Goal: Task Accomplishment & Management: Manage account settings

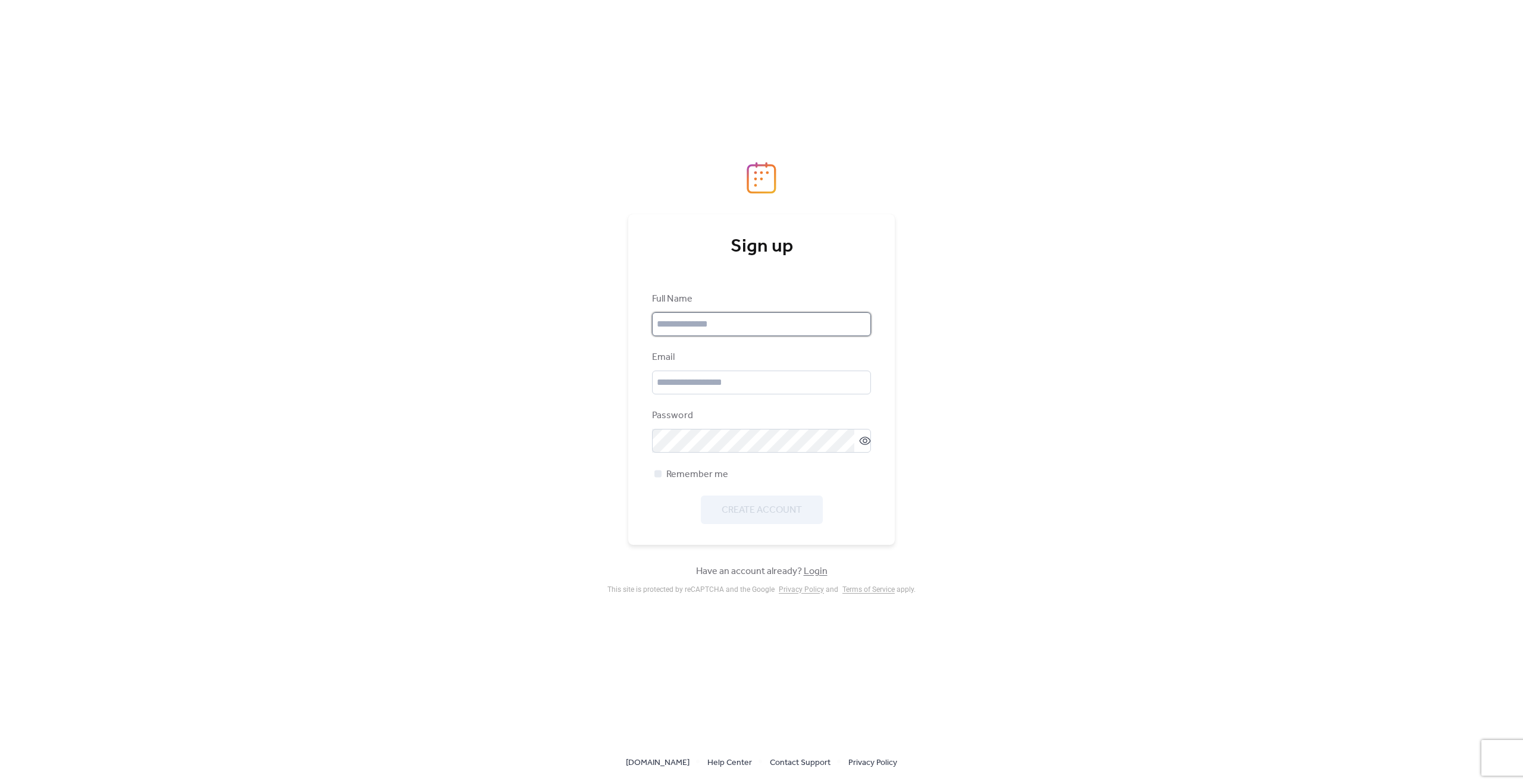
click at [721, 320] on input "text" at bounding box center [761, 324] width 219 height 24
type input "**********"
click at [658, 475] on div at bounding box center [658, 474] width 7 height 7
click at [745, 512] on span "Create Account" at bounding box center [762, 510] width 81 height 14
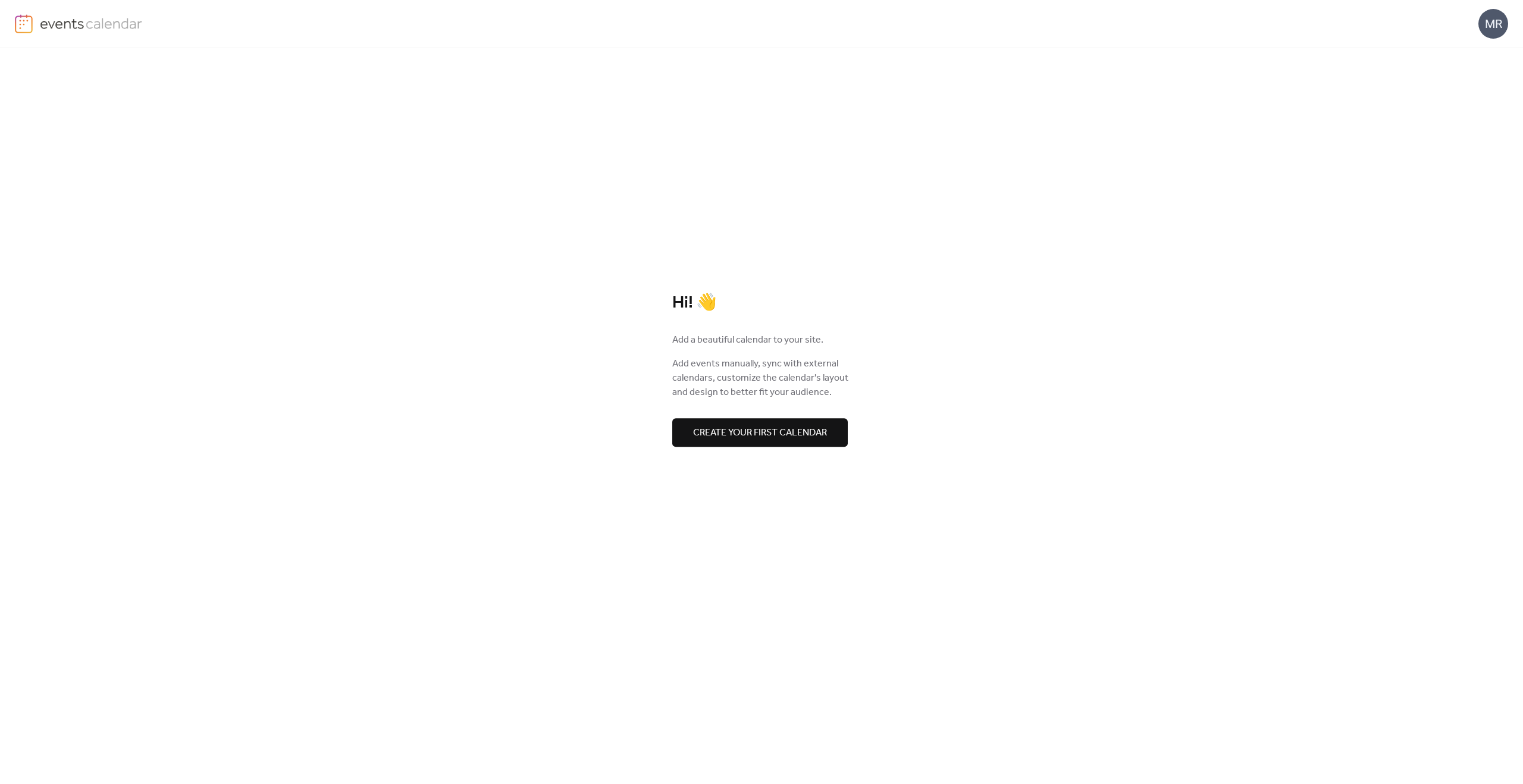
click at [794, 433] on span "Create your first calendar" at bounding box center [760, 433] width 133 height 14
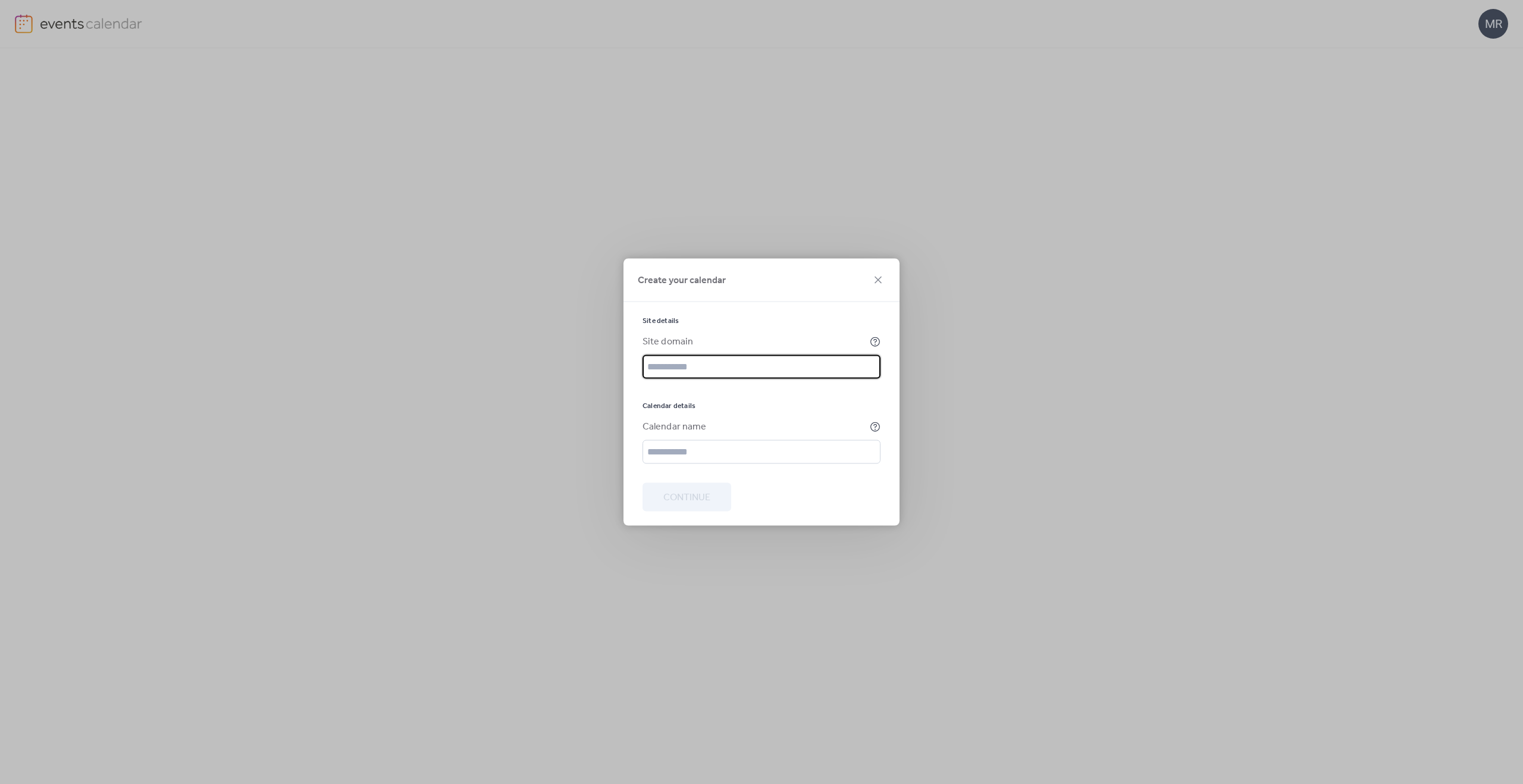
click at [713, 372] on input "text" at bounding box center [761, 367] width 238 height 24
paste input "**********"
type input "**********"
click at [760, 449] on input "text" at bounding box center [761, 452] width 238 height 24
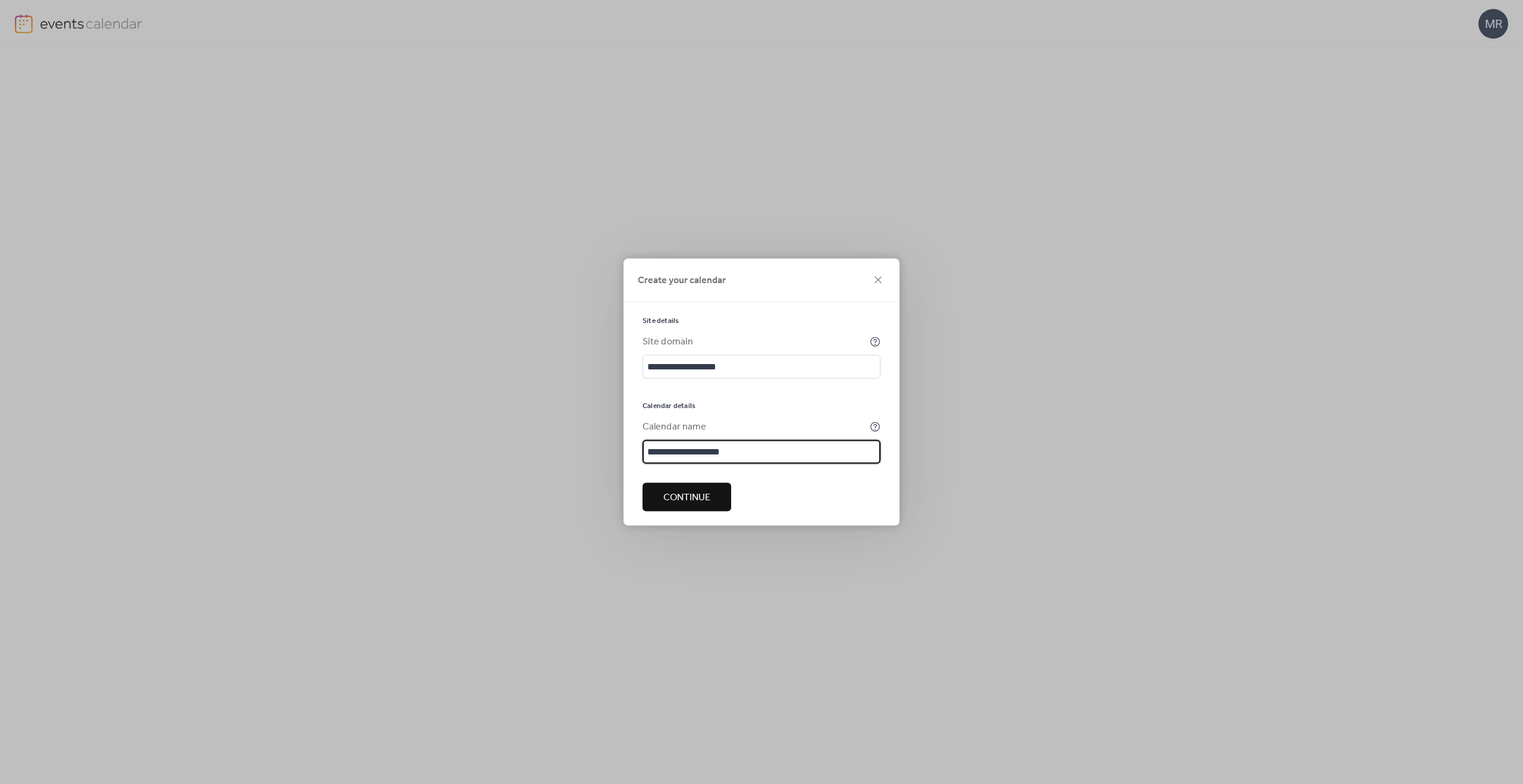
type input "**********"
click at [703, 497] on span "Continue" at bounding box center [687, 498] width 47 height 14
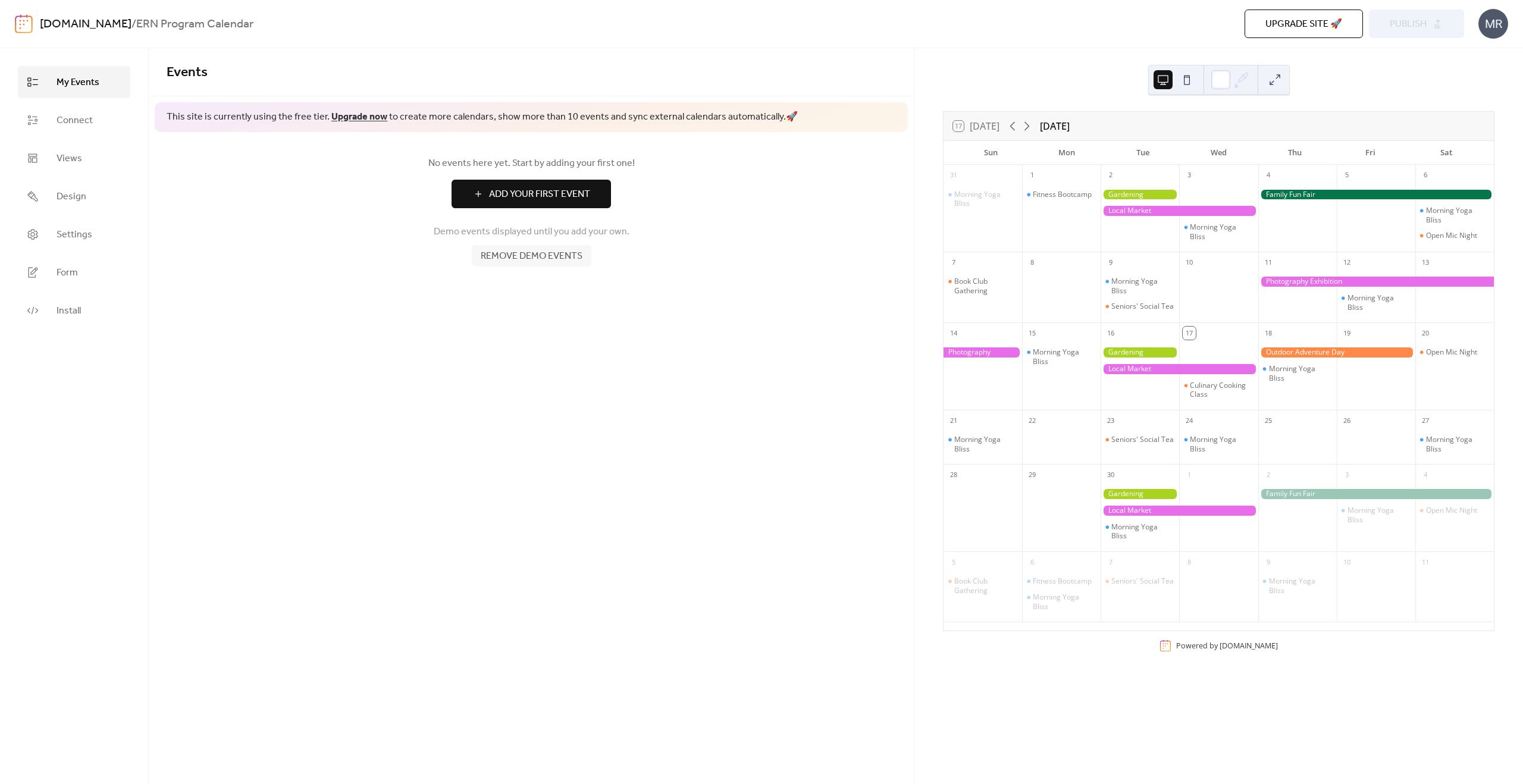
click at [519, 373] on div "Events This site is currently using the free tier. Upgrade now to create more c…" at bounding box center [530, 416] width 765 height 736
click at [52, 123] on link "Connect" at bounding box center [73, 120] width 112 height 32
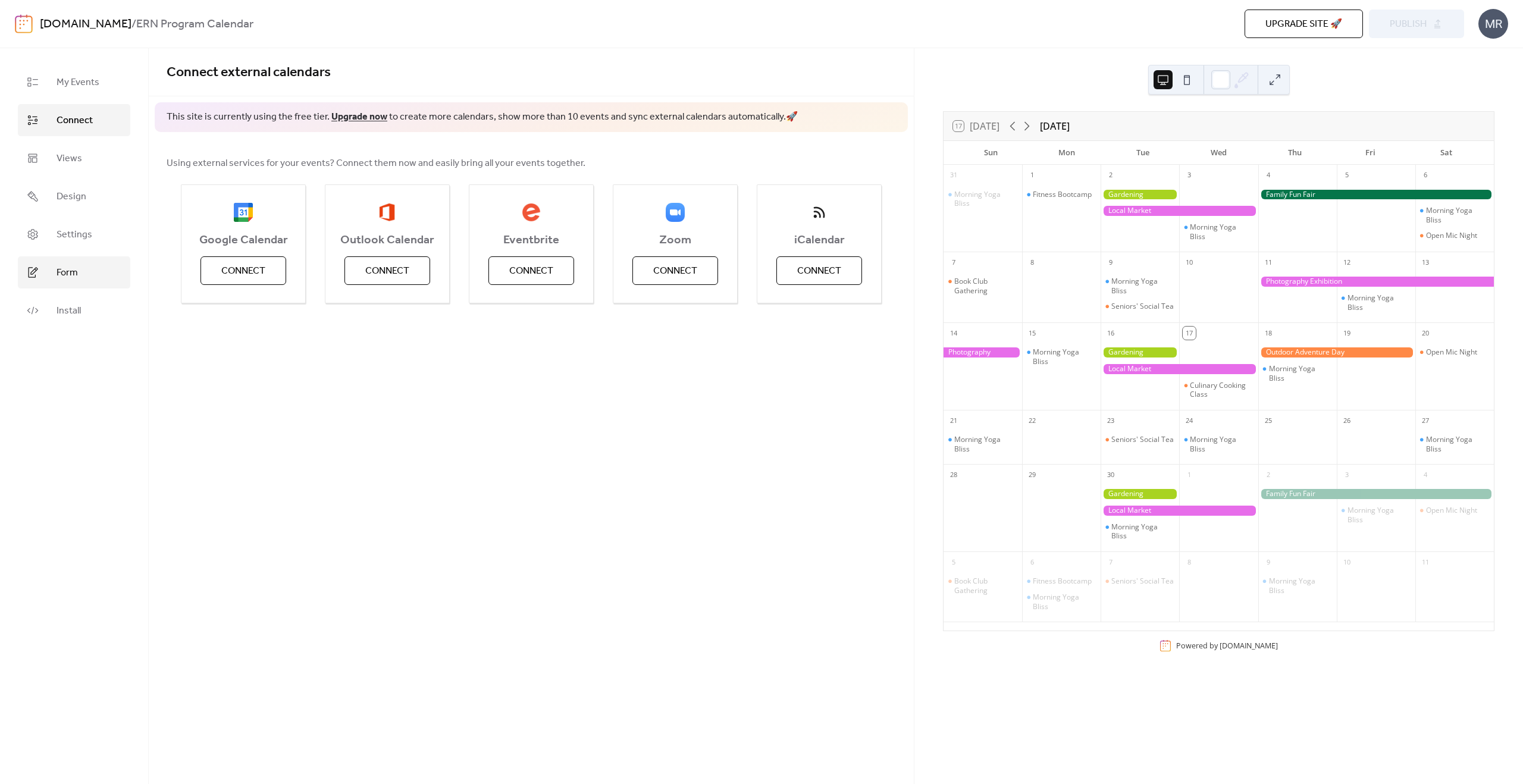
click at [81, 273] on link "Form" at bounding box center [73, 272] width 112 height 32
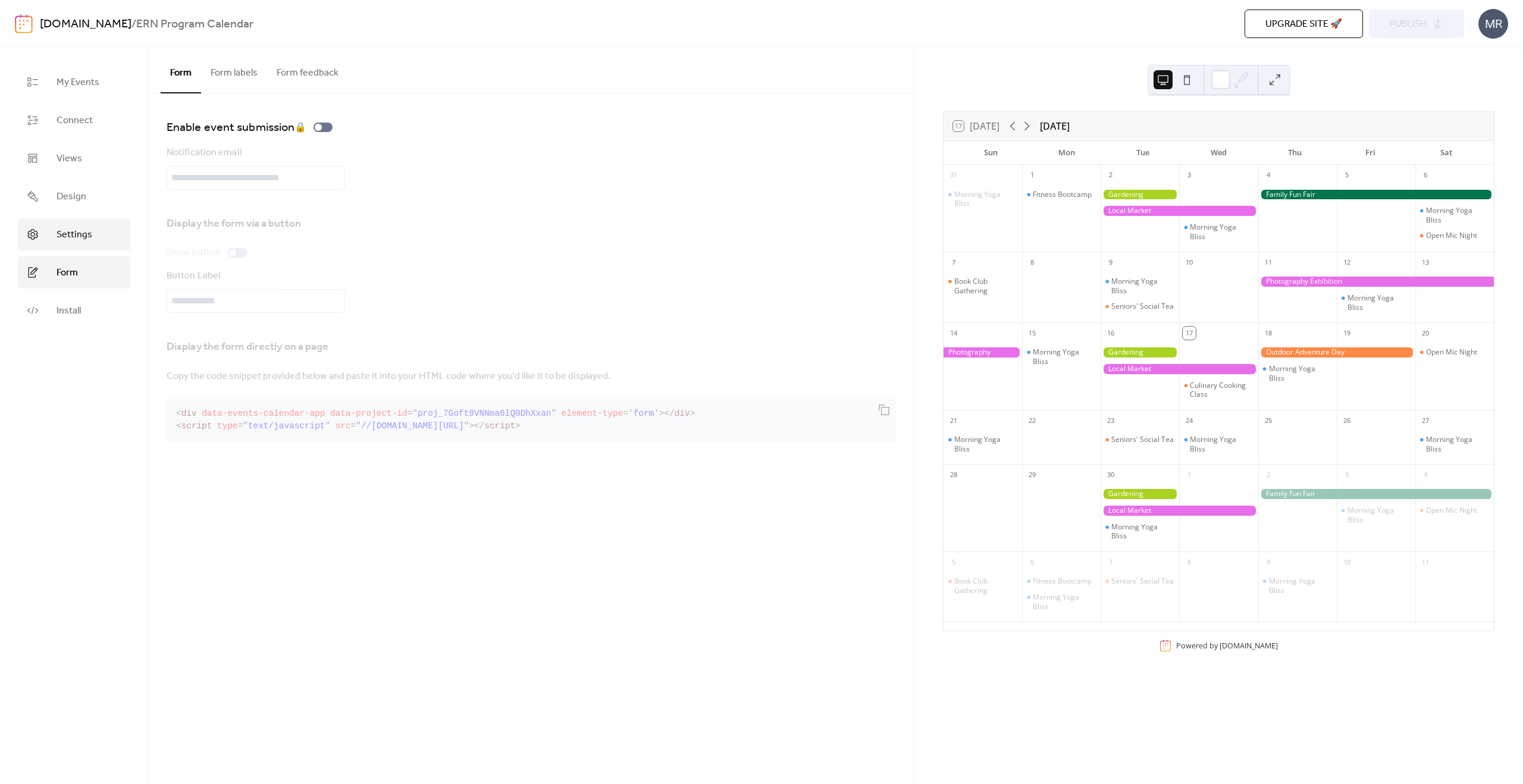
click at [80, 235] on span "Settings" at bounding box center [74, 234] width 36 height 14
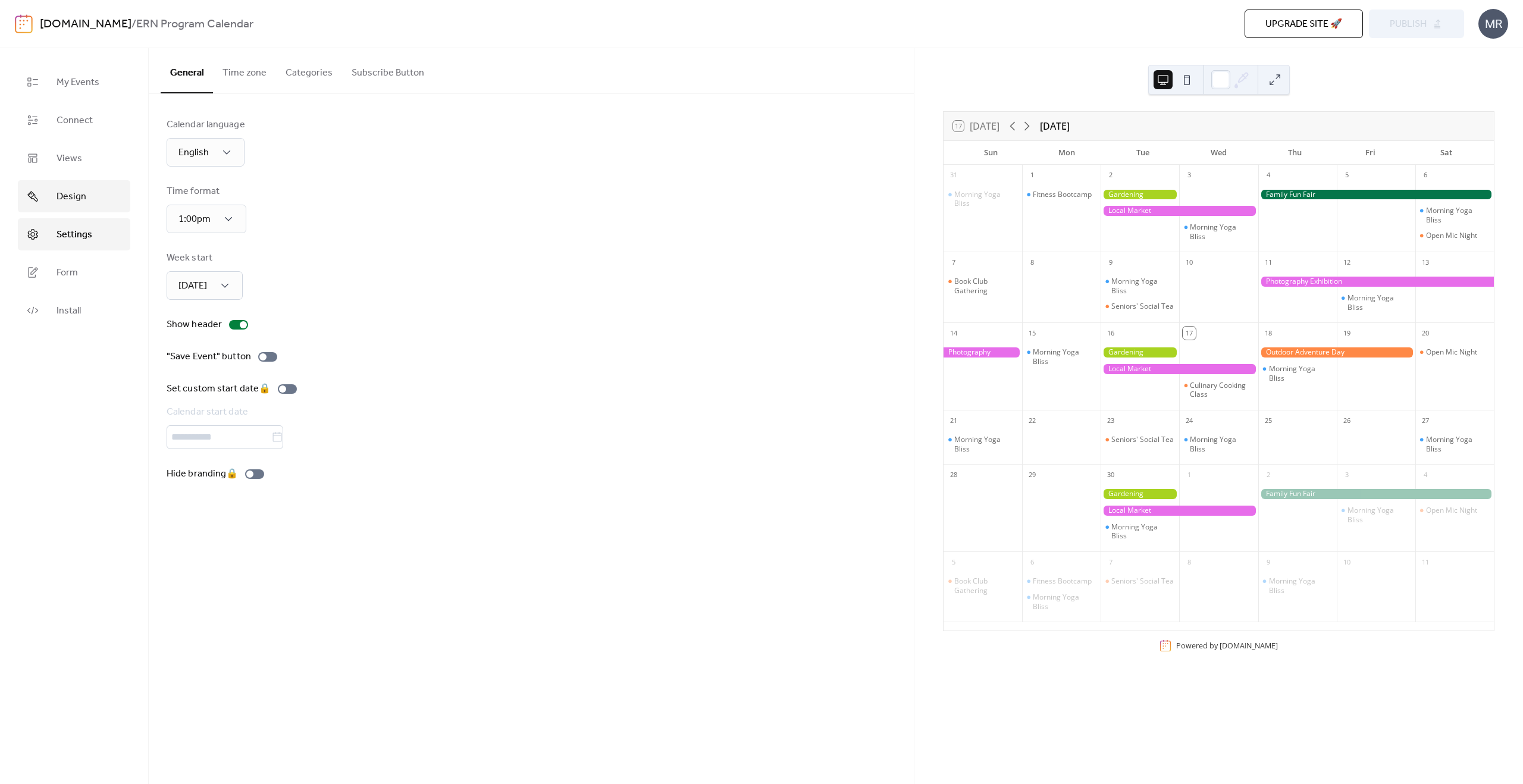
click at [84, 203] on span "Design" at bounding box center [71, 196] width 30 height 14
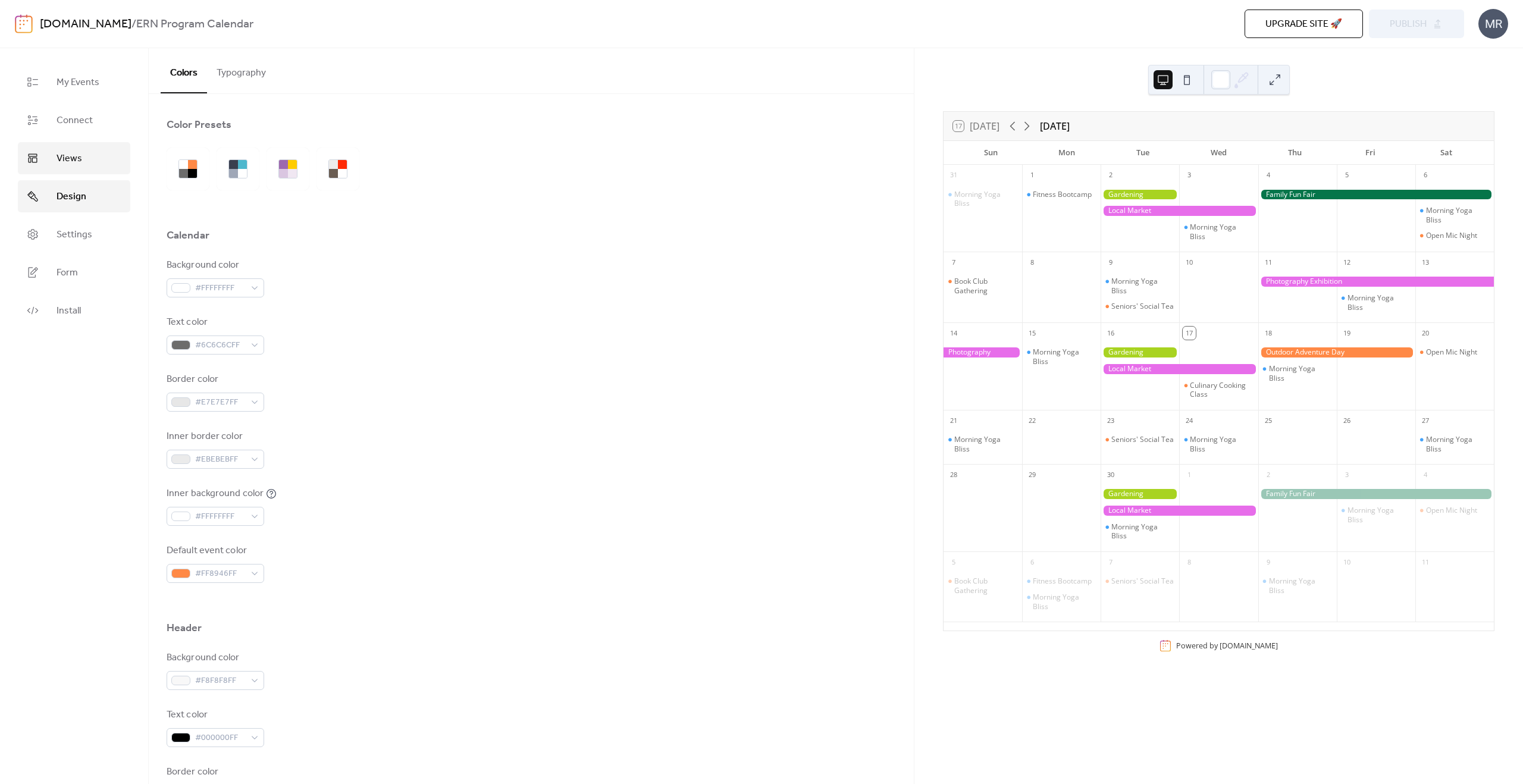
click at [82, 168] on link "Views" at bounding box center [73, 158] width 112 height 32
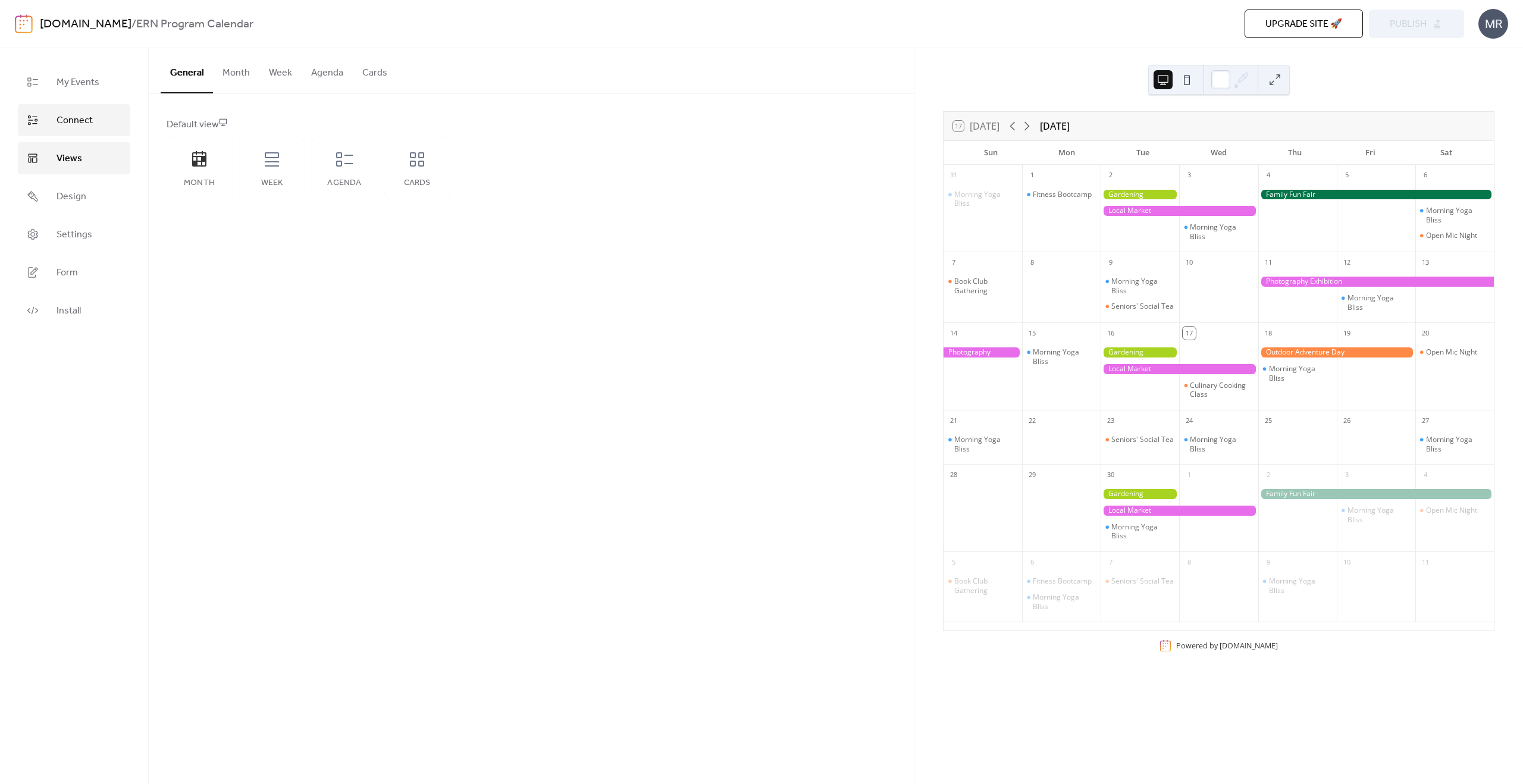
click at [90, 125] on span "Connect" at bounding box center [74, 120] width 36 height 14
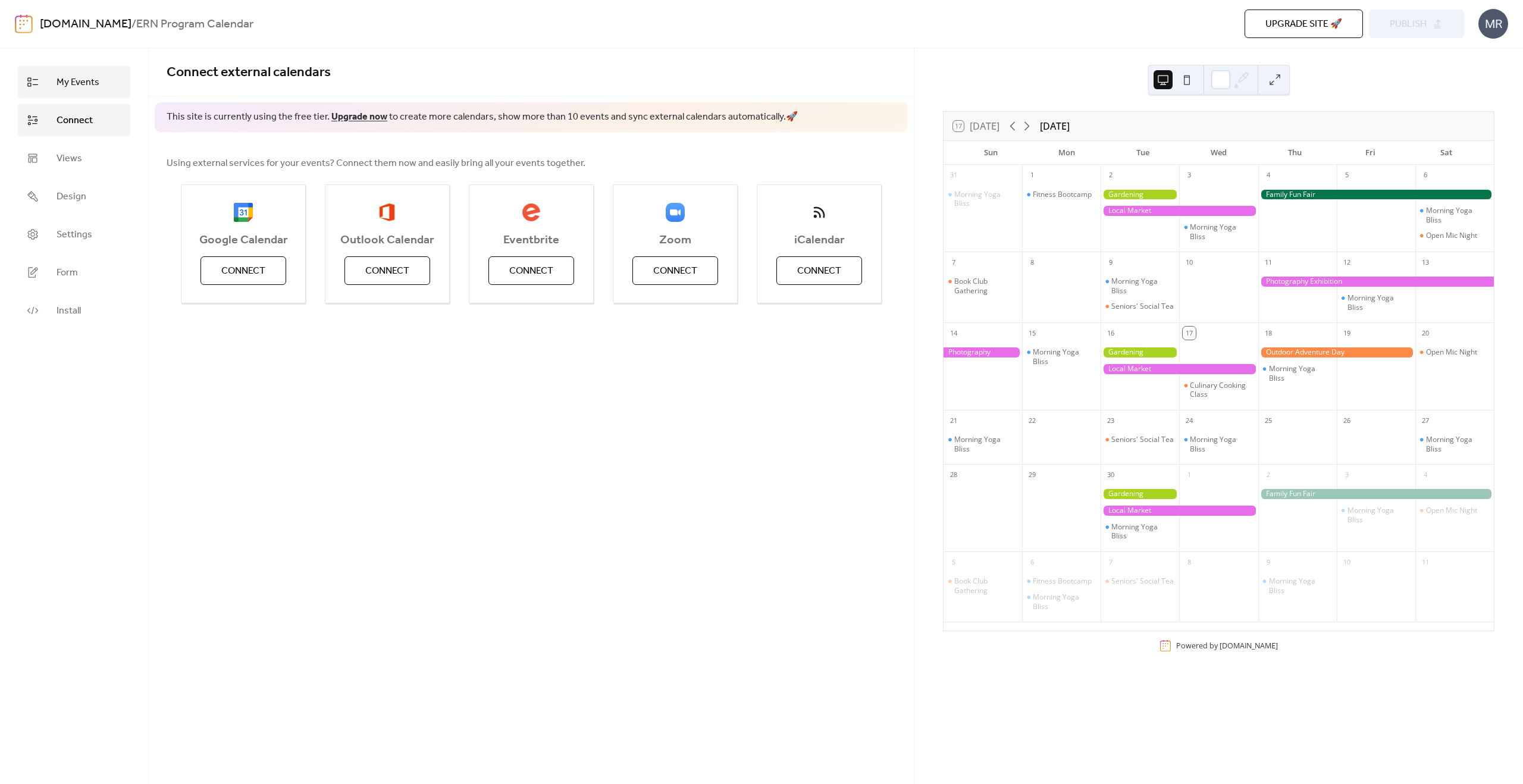
click at [94, 90] on span "My Events" at bounding box center [78, 82] width 43 height 14
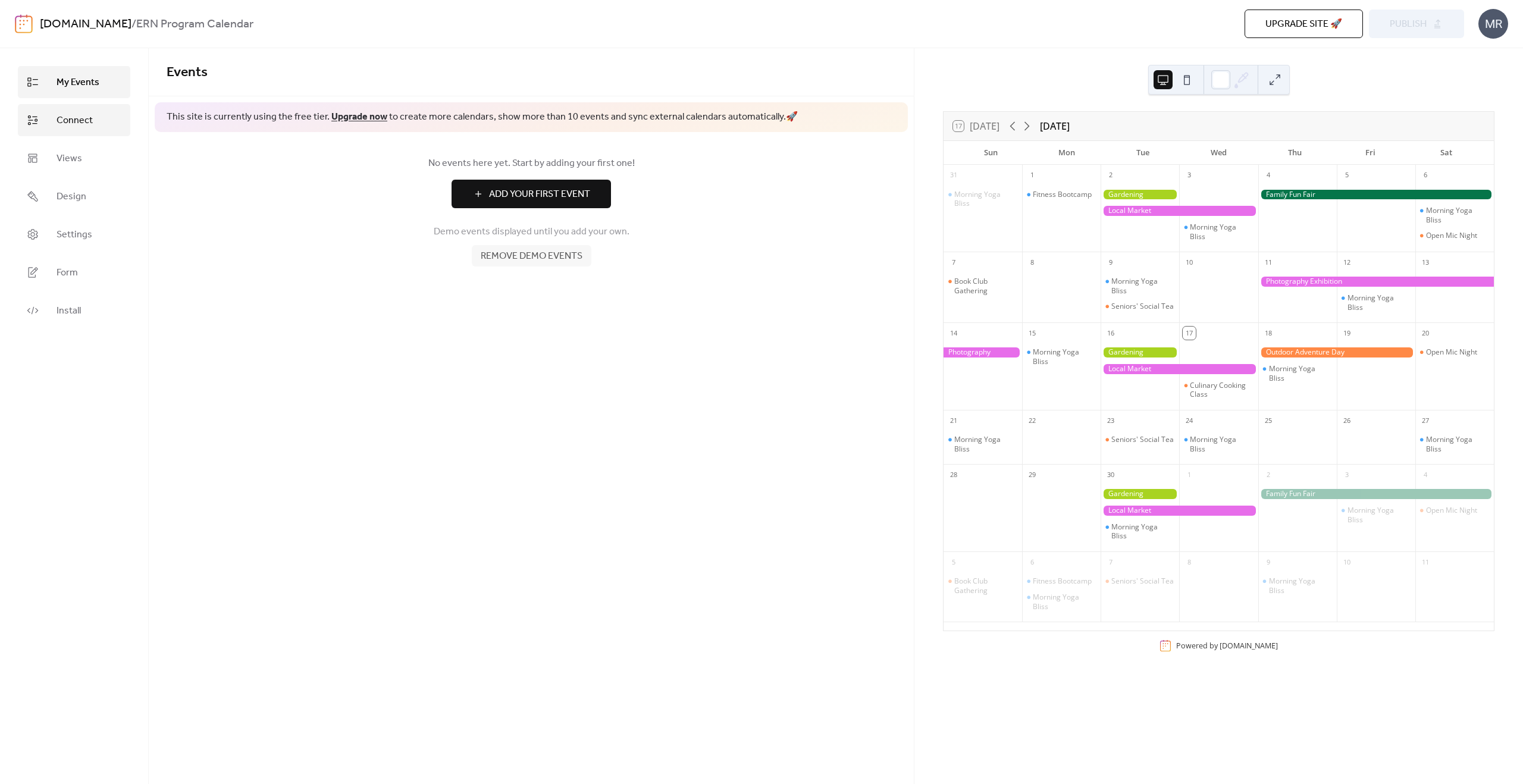
click at [92, 123] on link "Connect" at bounding box center [73, 120] width 112 height 32
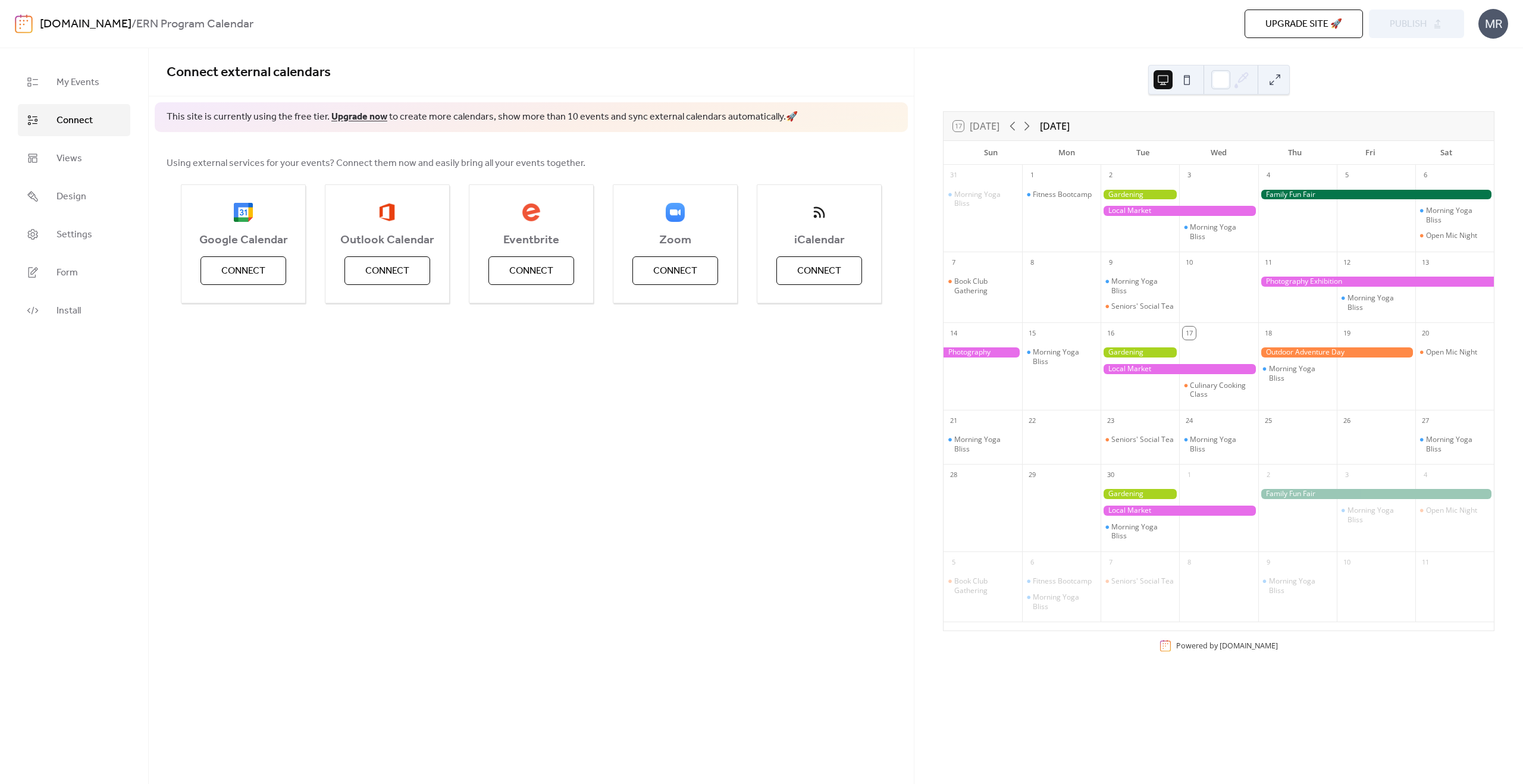
click at [391, 504] on div "Connect external calendars This site is currently using the free tier. Upgrade …" at bounding box center [530, 416] width 765 height 736
click at [401, 273] on span "Connect" at bounding box center [387, 271] width 44 height 14
click at [386, 278] on span "Connect" at bounding box center [387, 271] width 44 height 14
click at [717, 412] on div "Connect external calendars This site is currently using the free tier. Upgrade …" at bounding box center [530, 416] width 765 height 736
click at [723, 459] on div "Connect external calendars This site is currently using the free tier. Upgrade …" at bounding box center [530, 416] width 765 height 736
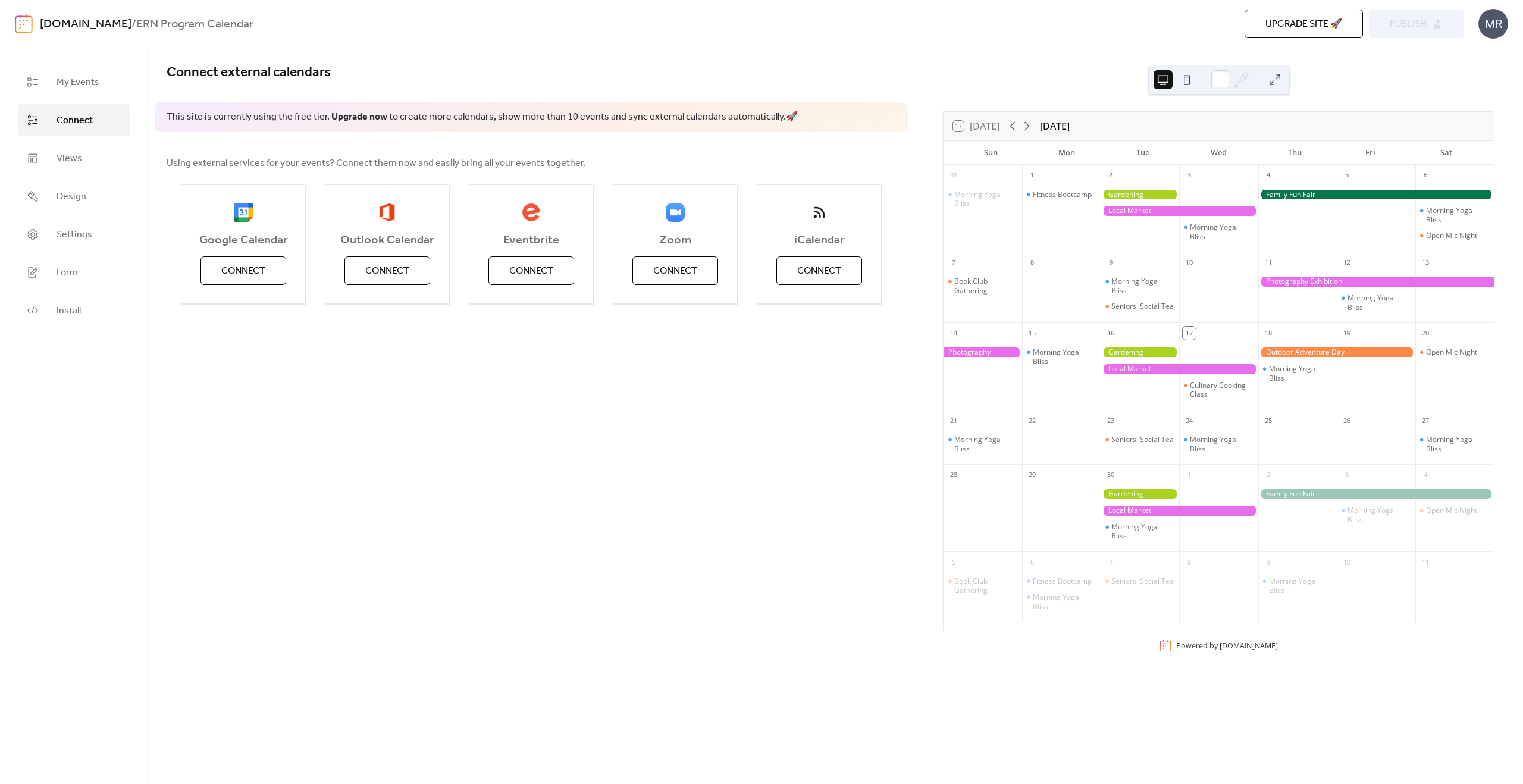
click at [534, 403] on div "Connect external calendars This site is currently using the free tier. Upgrade …" at bounding box center [530, 416] width 765 height 736
click at [1130, 210] on div at bounding box center [1178, 210] width 157 height 10
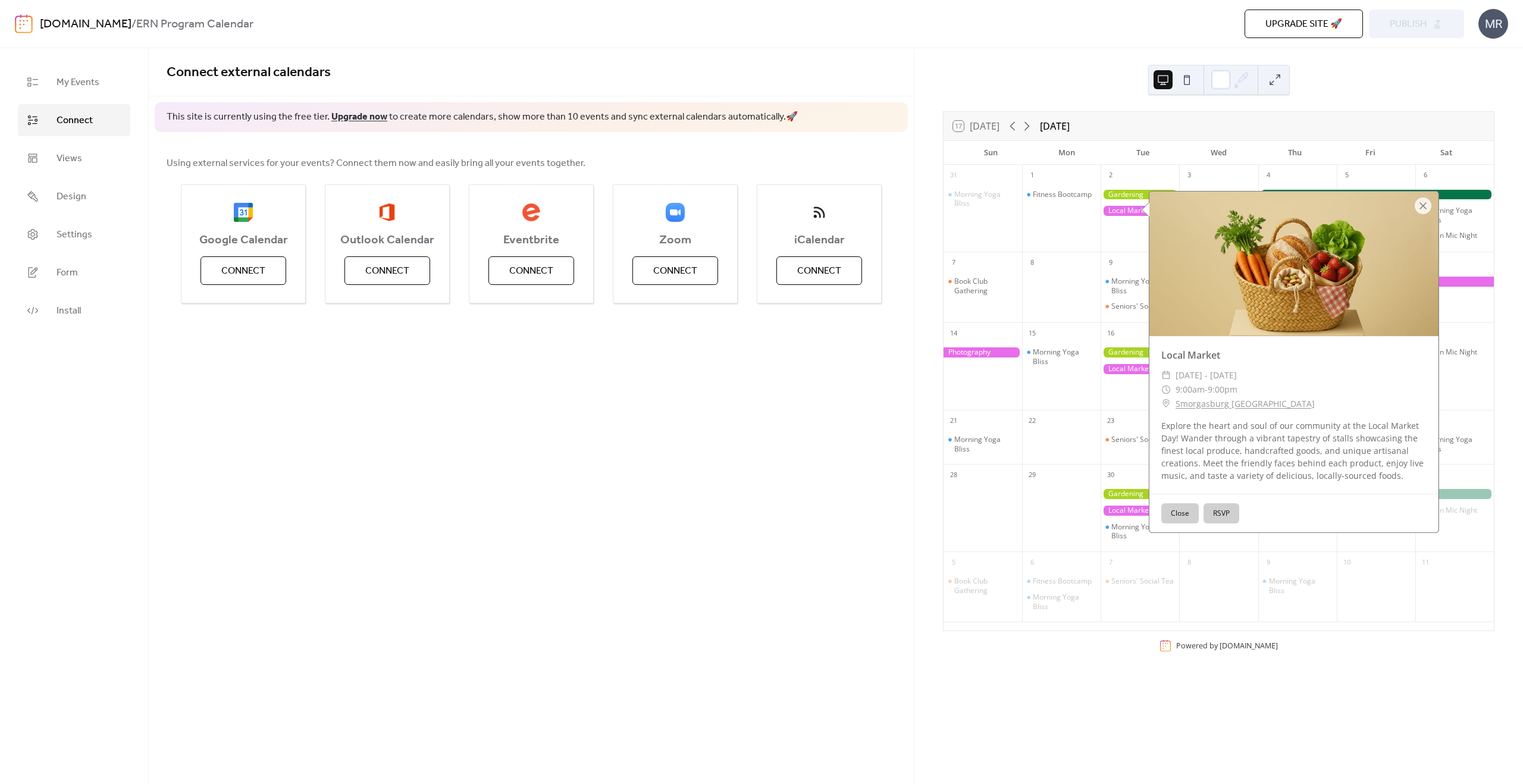
click at [1223, 512] on button "RSVP" at bounding box center [1221, 513] width 36 height 20
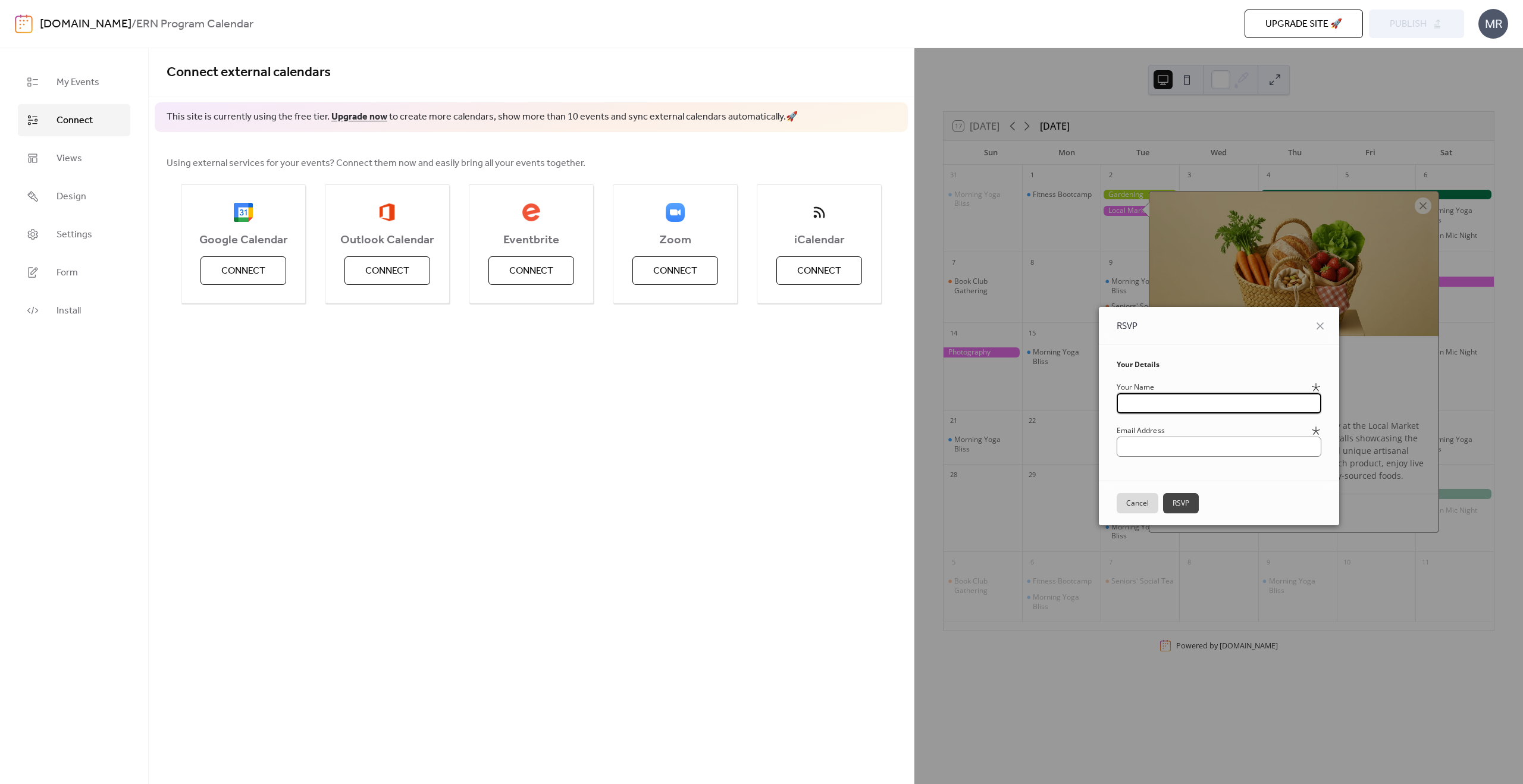
click at [1127, 507] on button "Cancel" at bounding box center [1137, 503] width 42 height 20
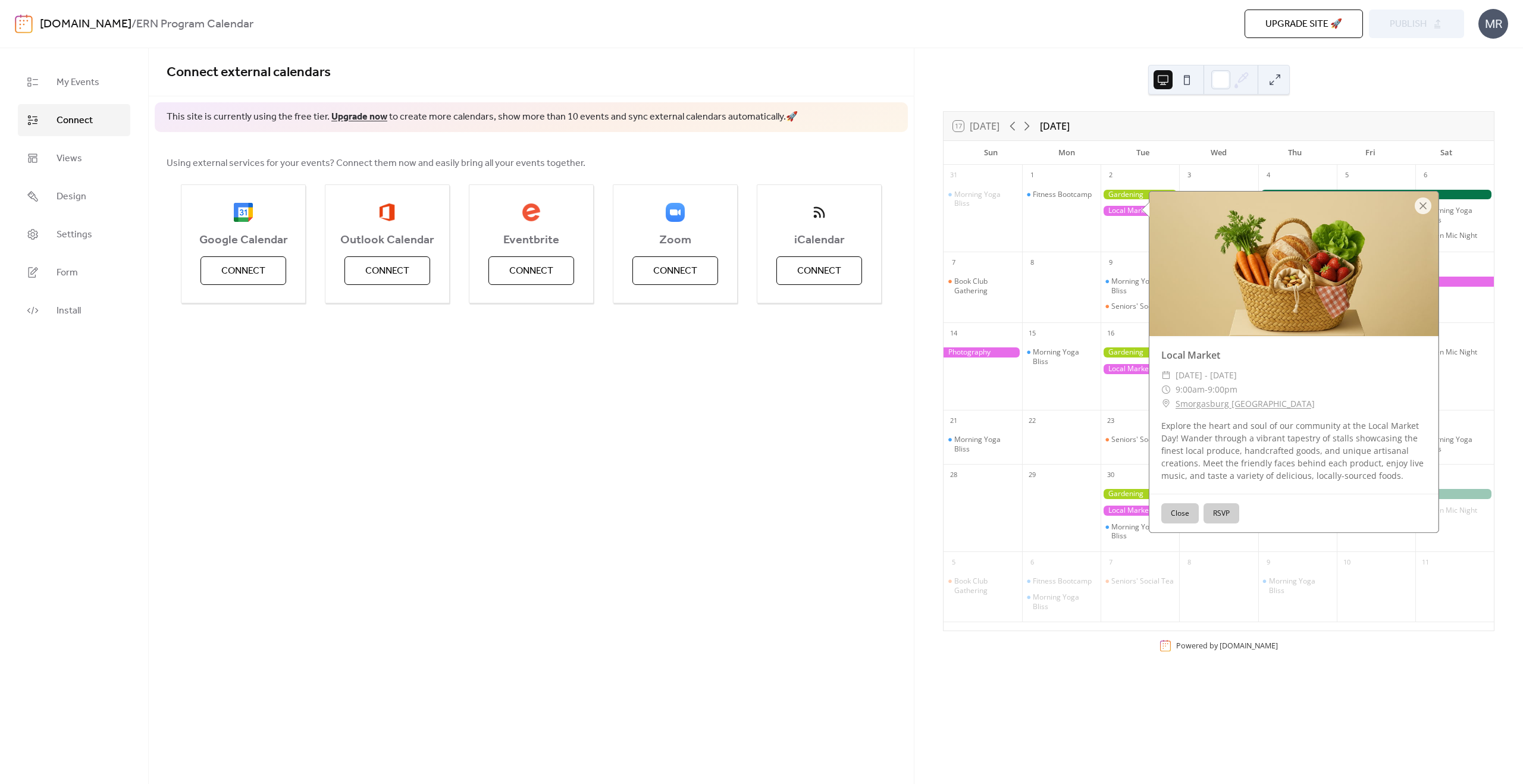
click at [1147, 389] on div "Local Market ​ [DATE] - [DATE] ​ 9:00am - 9:00pm ​ [GEOGRAPHIC_DATA] [GEOGRAPHI…" at bounding box center [1290, 361] width 298 height 342
click at [1127, 389] on div at bounding box center [1139, 373] width 79 height 64
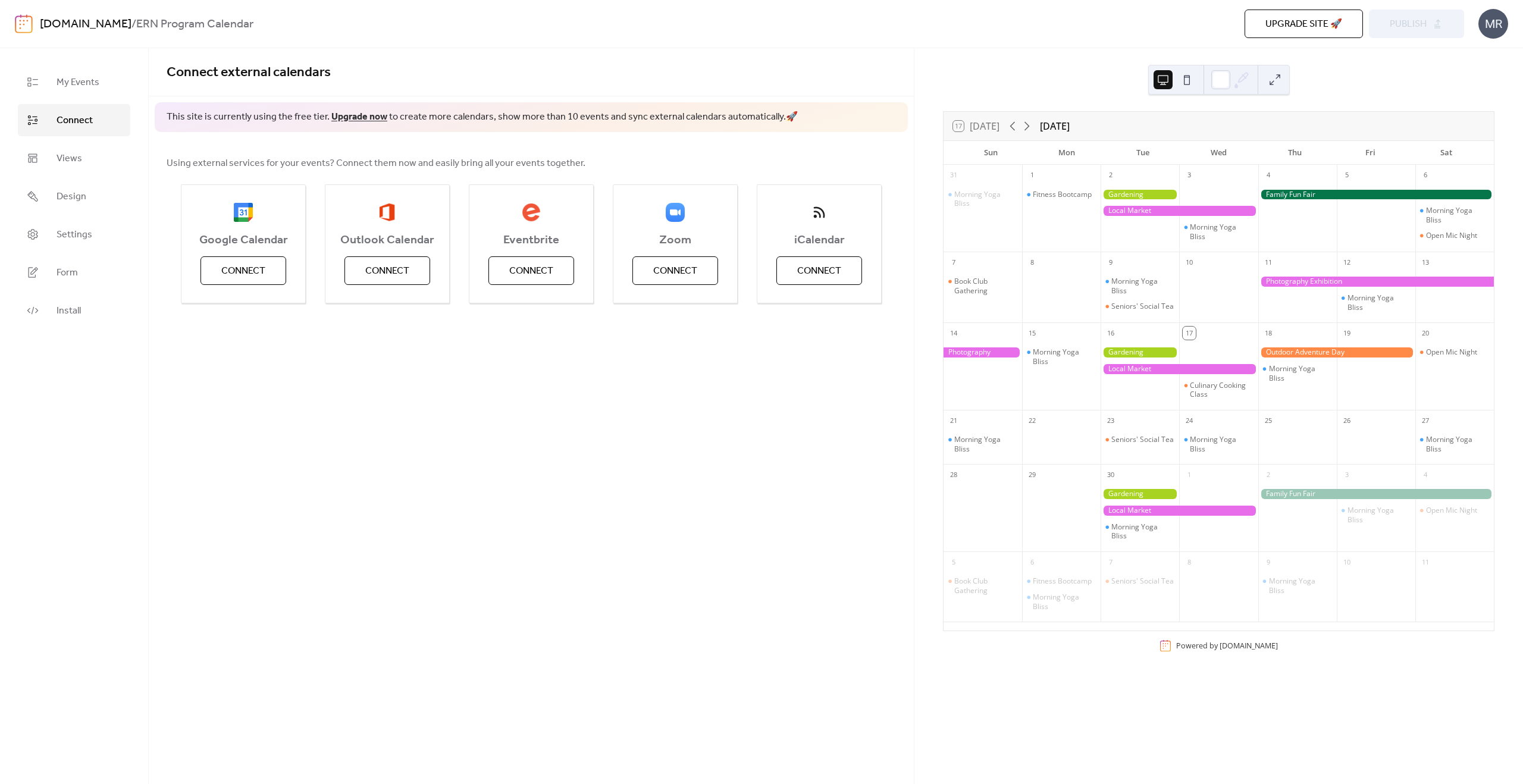
click at [1139, 358] on div at bounding box center [1139, 352] width 79 height 10
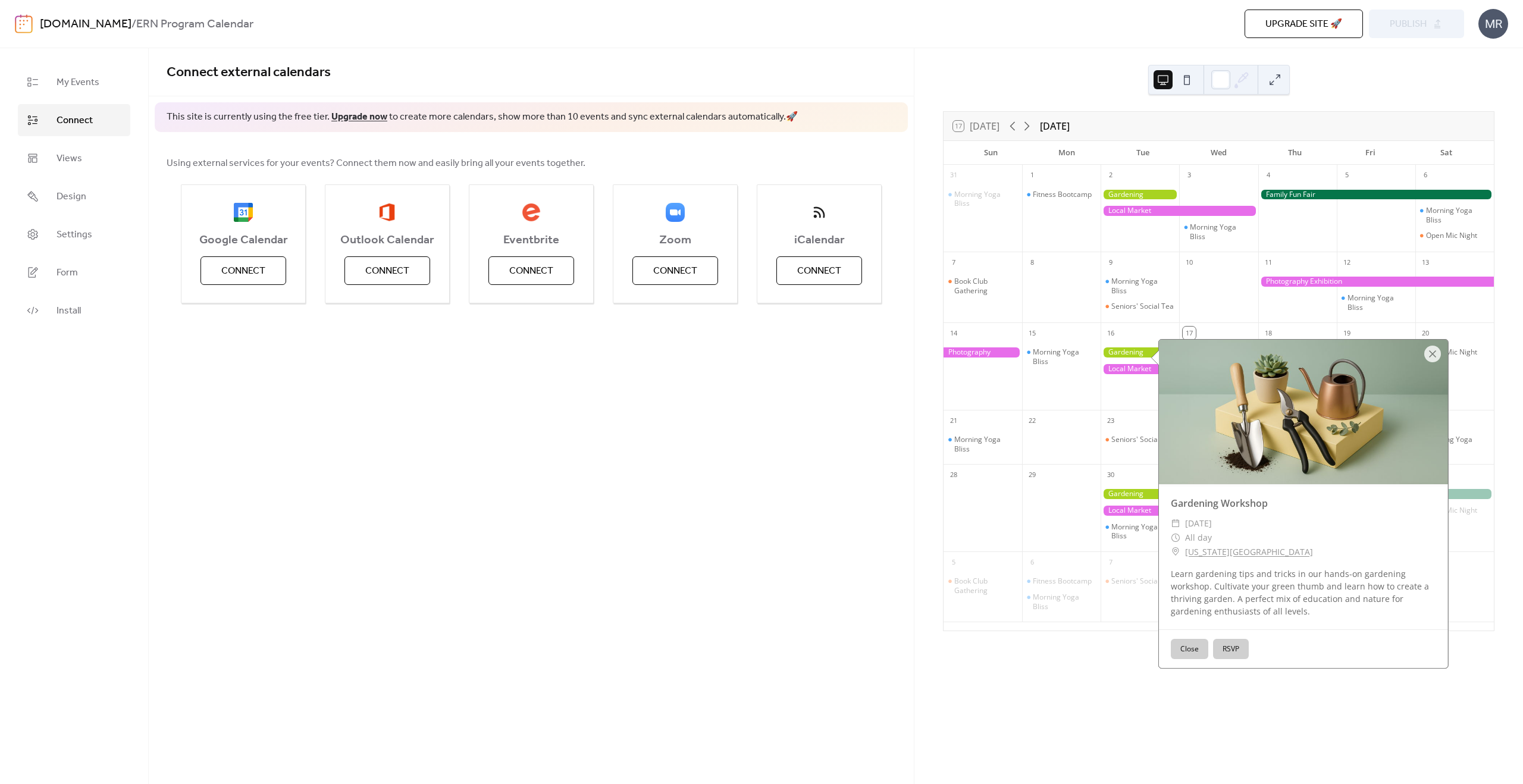
click at [1119, 406] on div at bounding box center [1139, 373] width 79 height 64
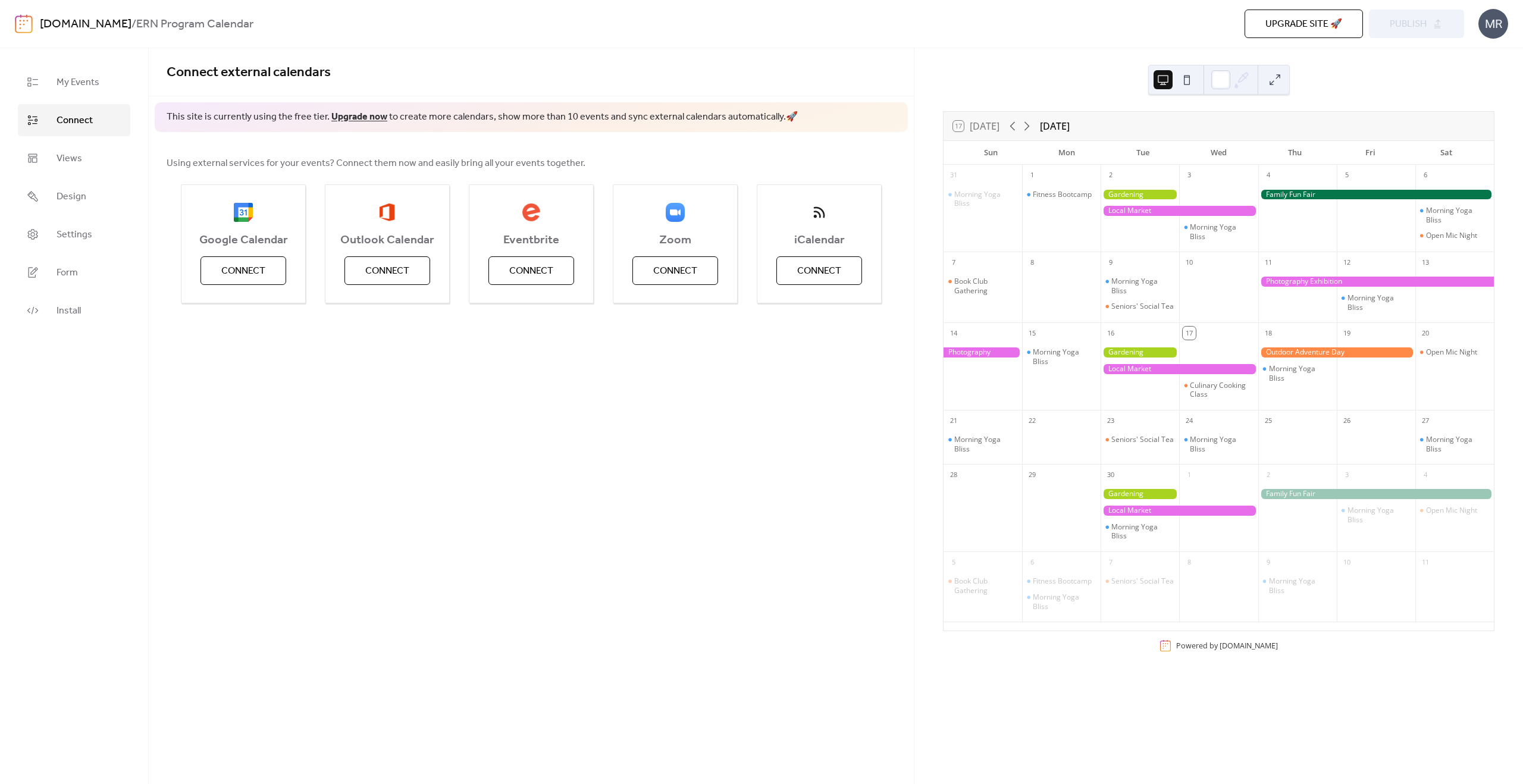
click at [983, 358] on div at bounding box center [983, 352] width 79 height 10
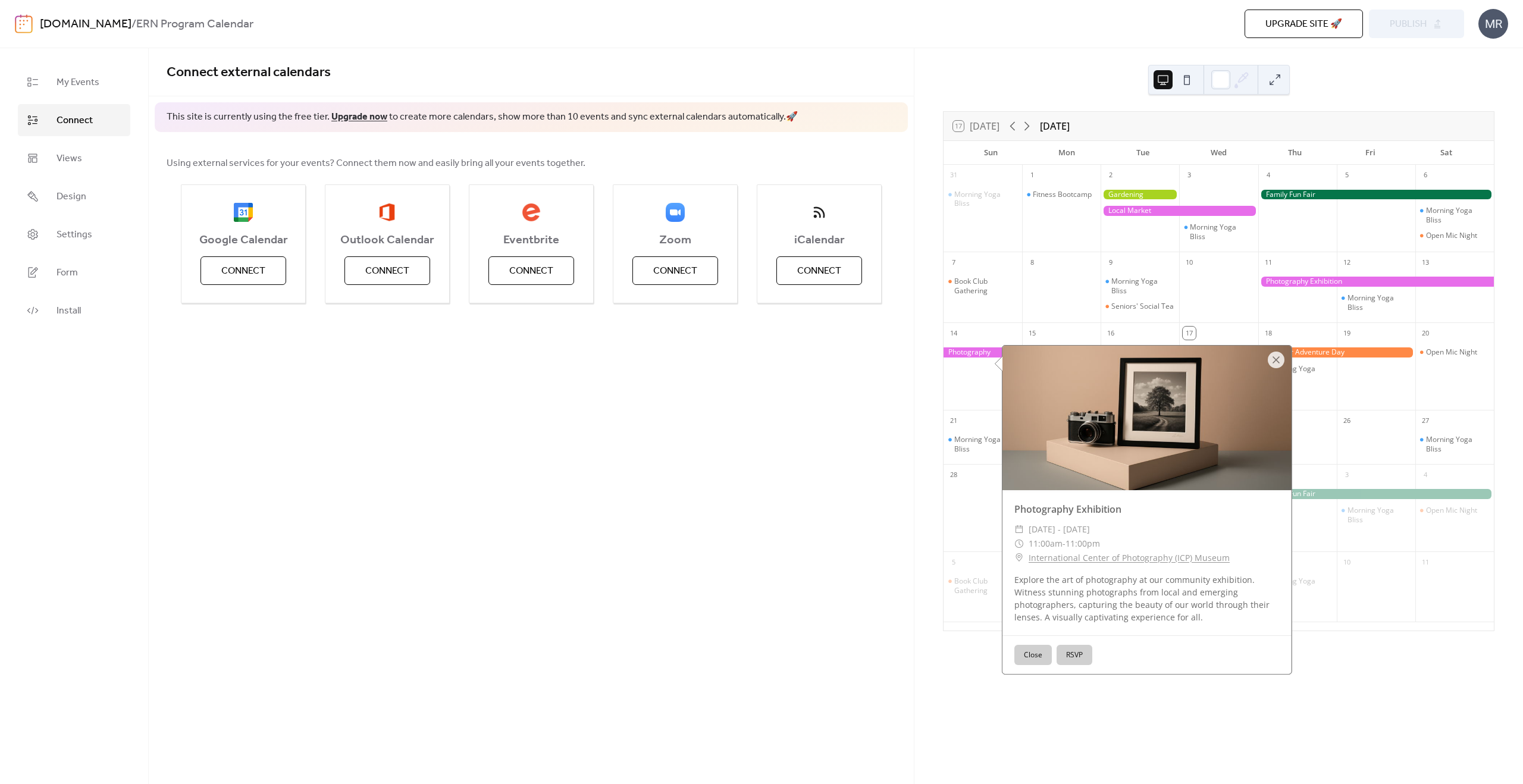
click at [971, 390] on div at bounding box center [983, 373] width 79 height 64
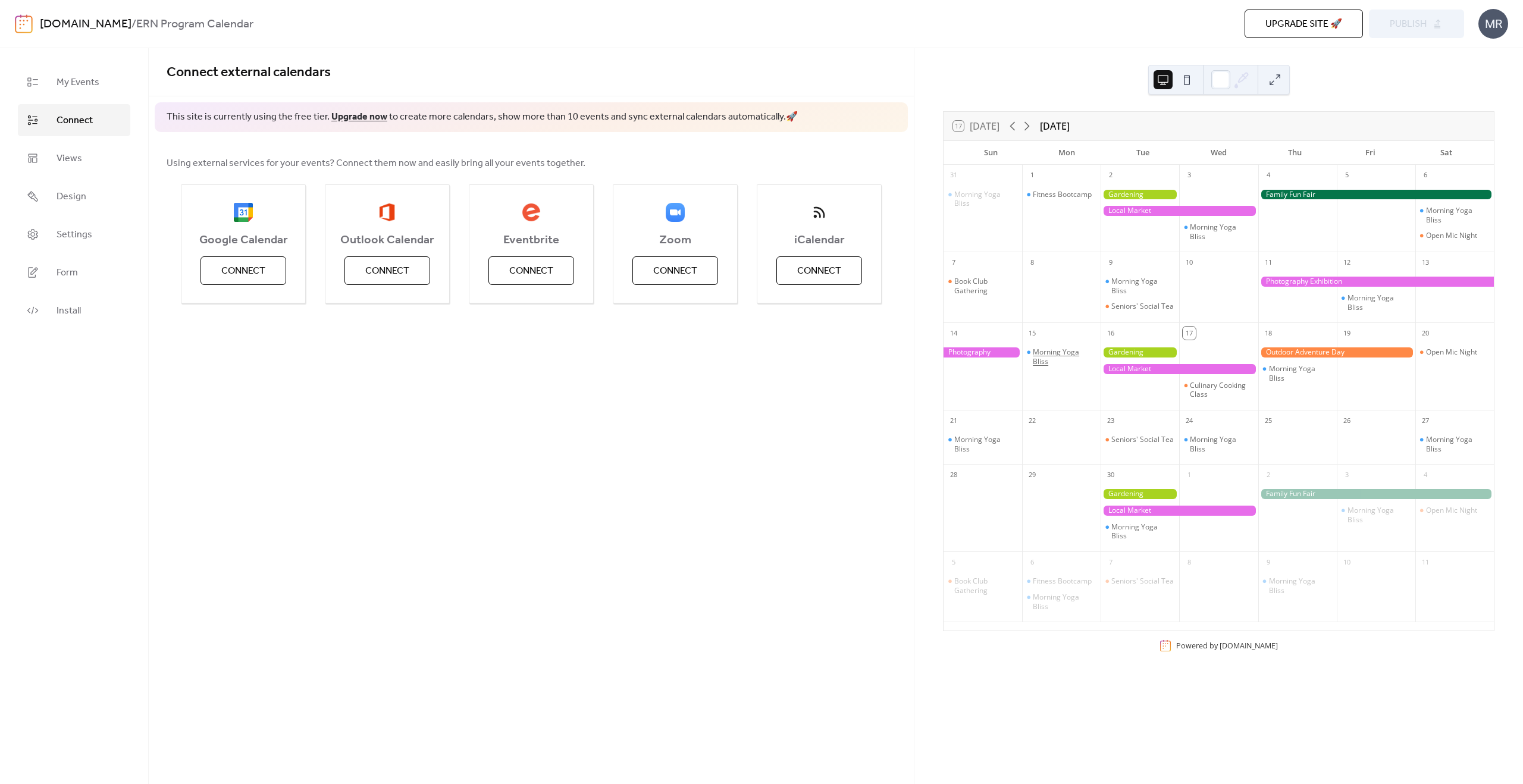
click at [1065, 360] on div "Morning Yoga Bliss" at bounding box center [1064, 357] width 63 height 19
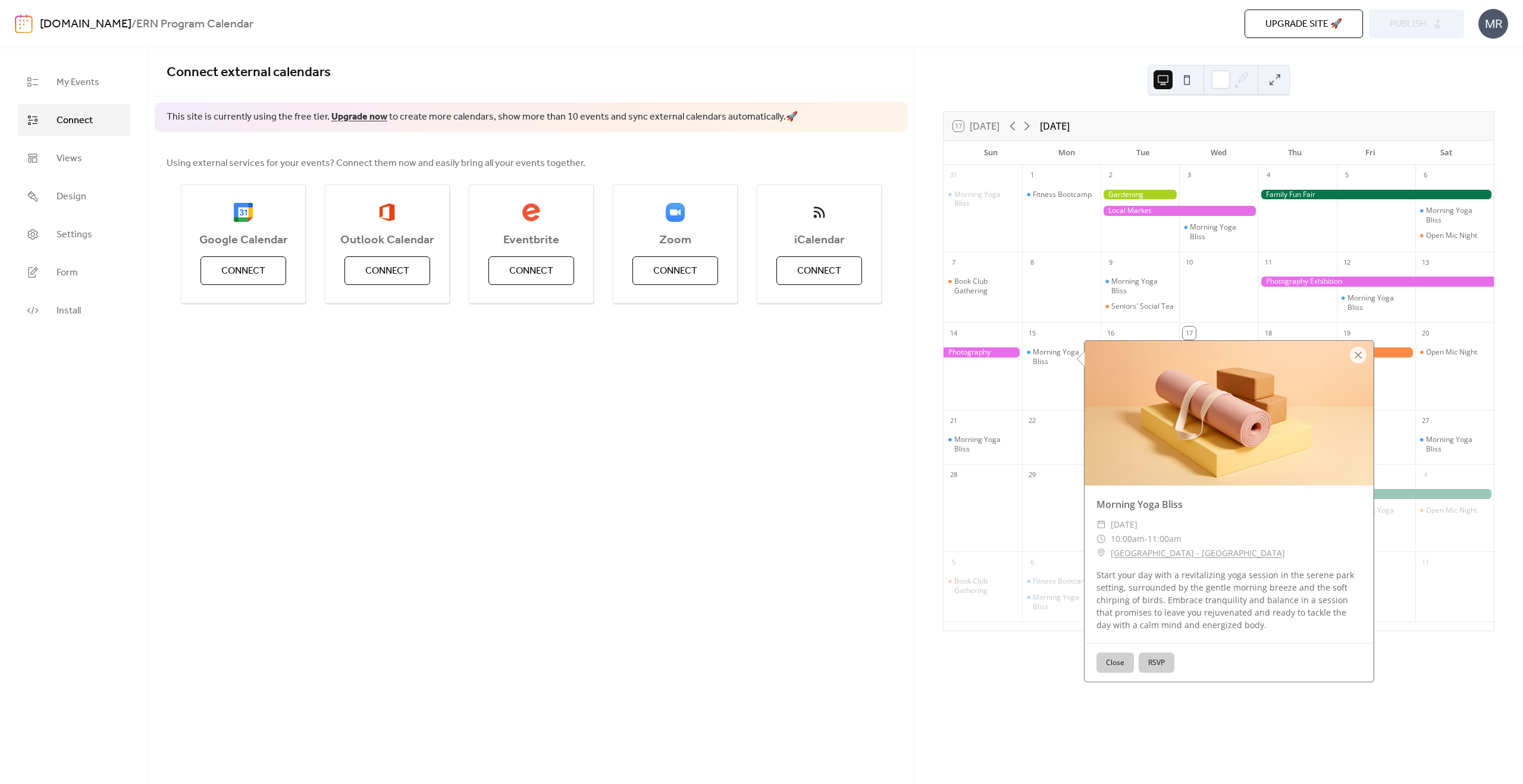
click at [1163, 660] on button "RSVP" at bounding box center [1156, 663] width 36 height 20
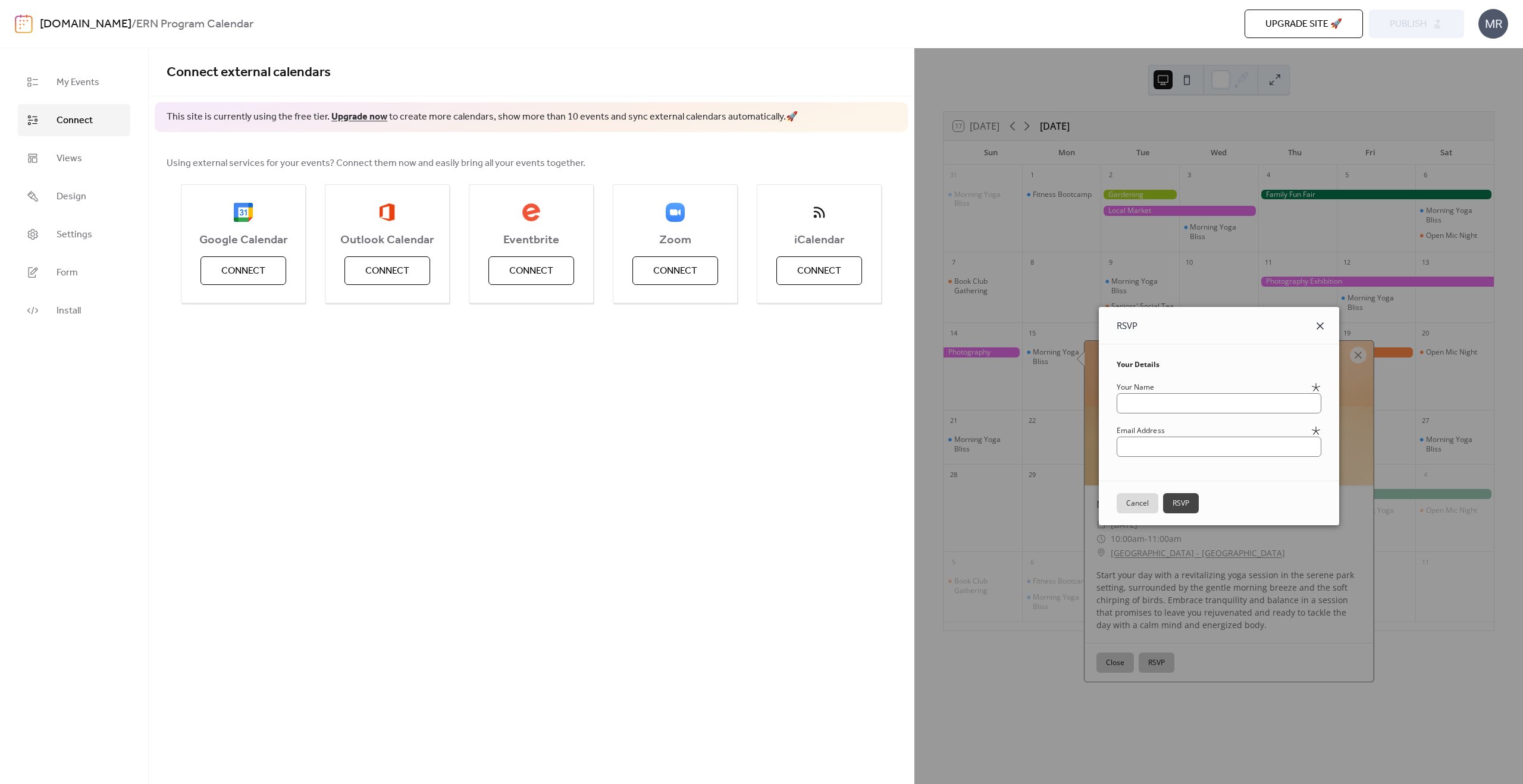
click at [1327, 323] on icon at bounding box center [1320, 325] width 14 height 14
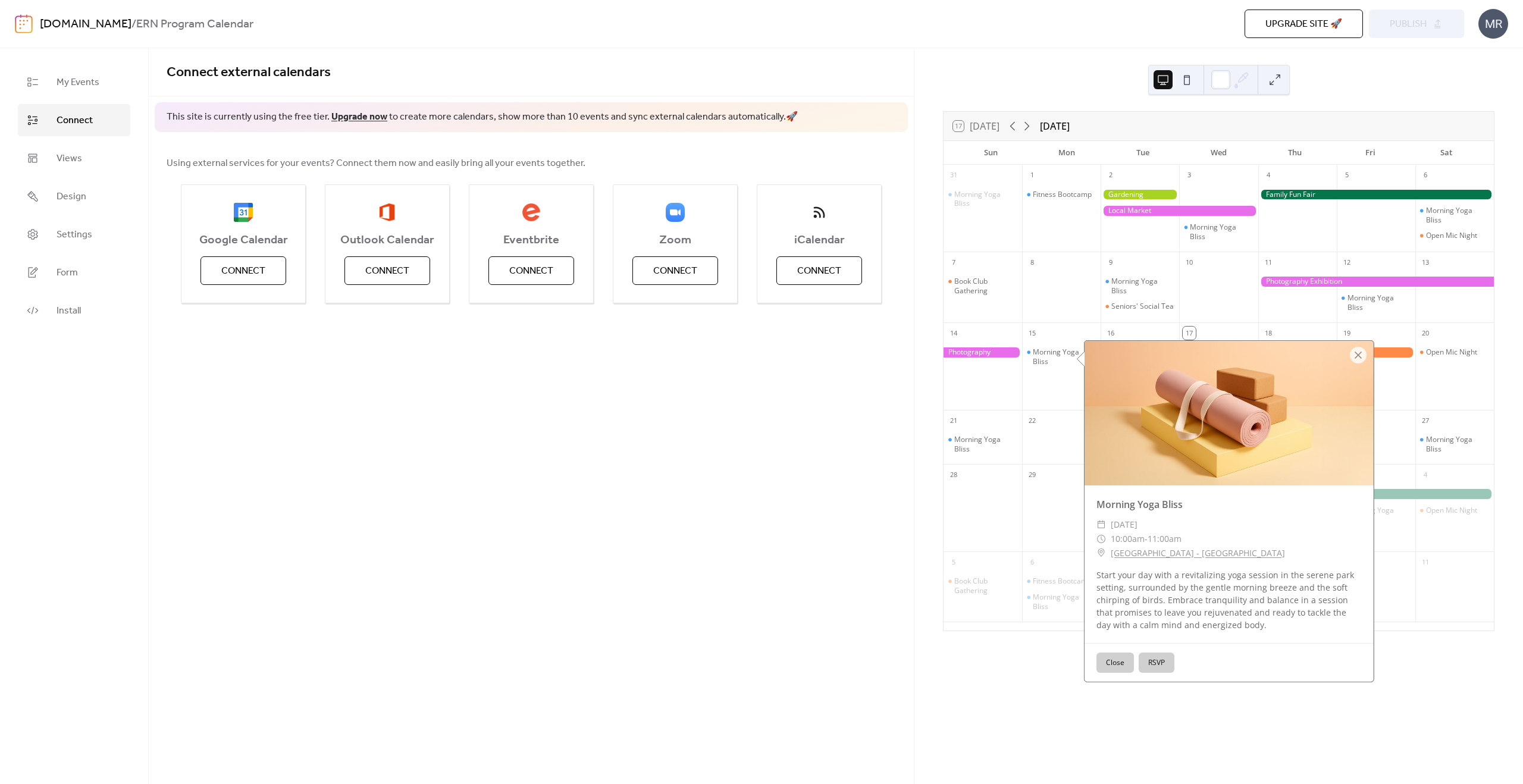
click at [1031, 448] on div at bounding box center [1061, 444] width 79 height 31
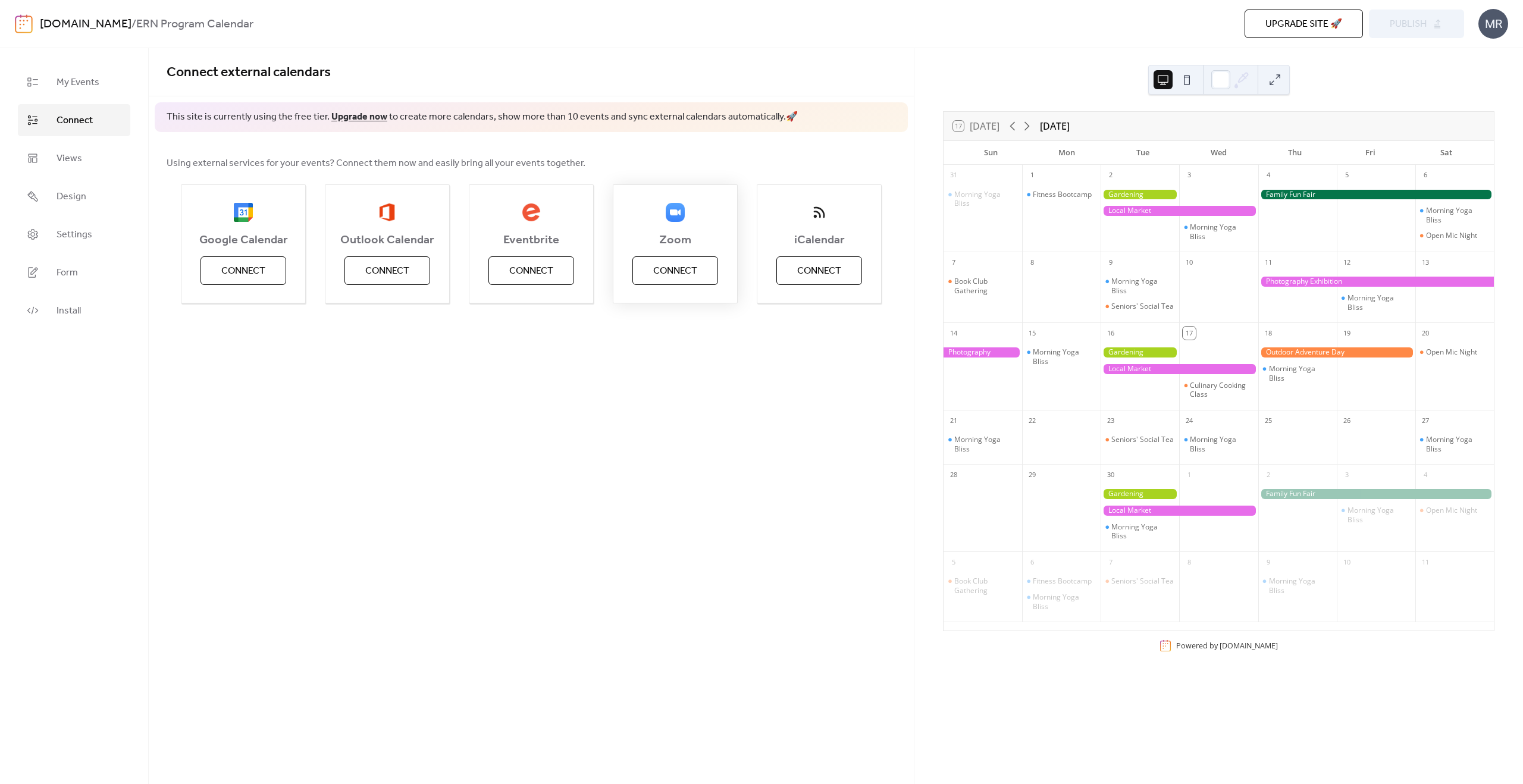
click at [679, 276] on span "Connect" at bounding box center [675, 271] width 44 height 14
click at [827, 445] on div "Connect external calendars This site is currently using the free tier. Upgrade …" at bounding box center [530, 416] width 765 height 736
click at [528, 273] on span "Connect" at bounding box center [530, 271] width 44 height 14
click at [1495, 31] on div "MR" at bounding box center [1493, 24] width 30 height 30
click at [1473, 101] on span "Sign out" at bounding box center [1469, 106] width 34 height 14
